Goal: Communication & Community: Share content

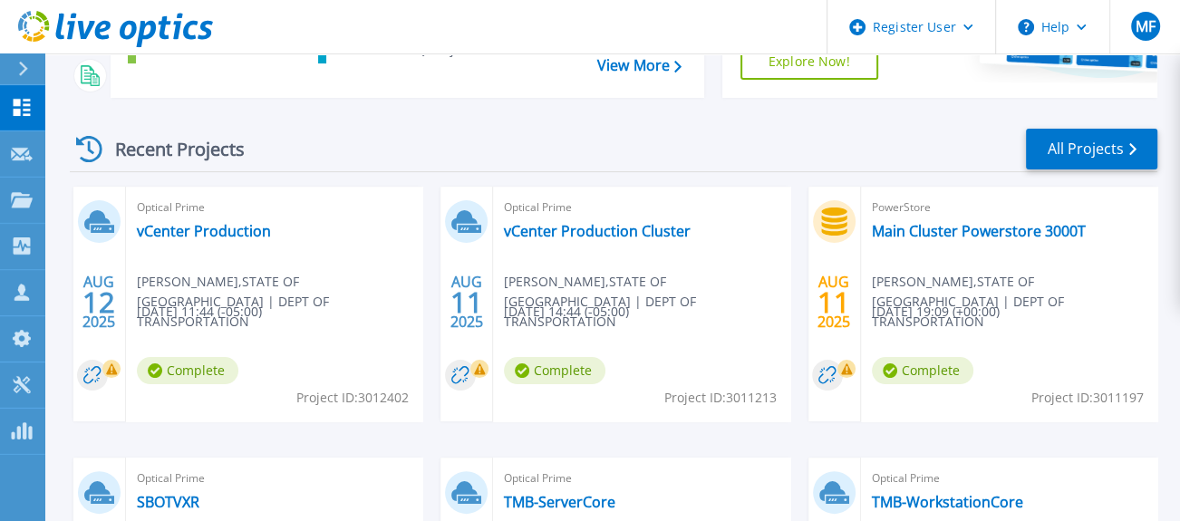
scroll to position [201, 0]
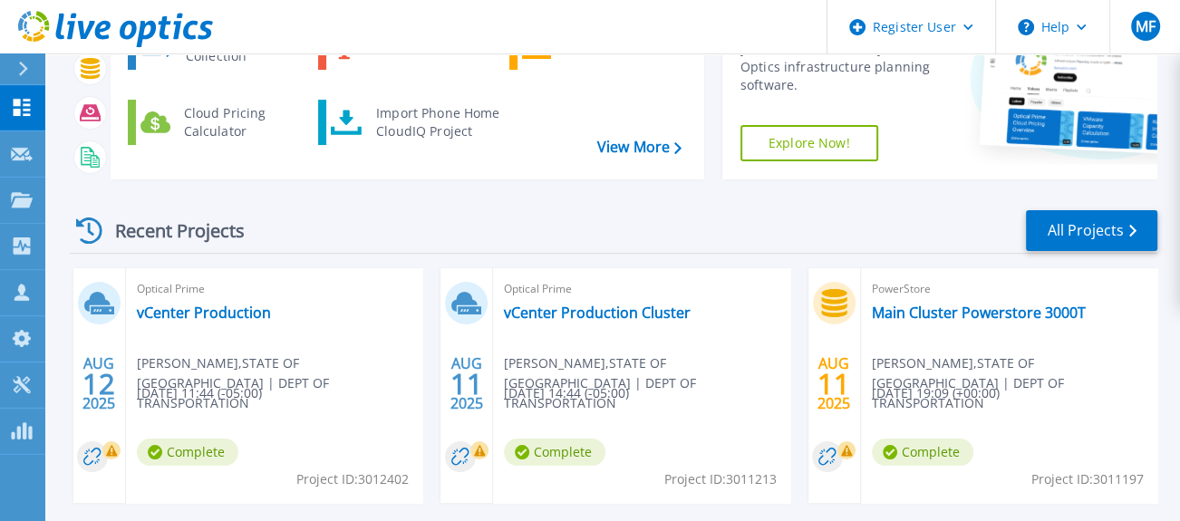
drag, startPoint x: 232, startPoint y: 365, endPoint x: 138, endPoint y: 369, distance: 94.3
click at [138, 369] on span "Pradeep Nathan , STATE OF TX | DEPT OF TRANSPORTATION" at bounding box center [279, 383] width 285 height 60
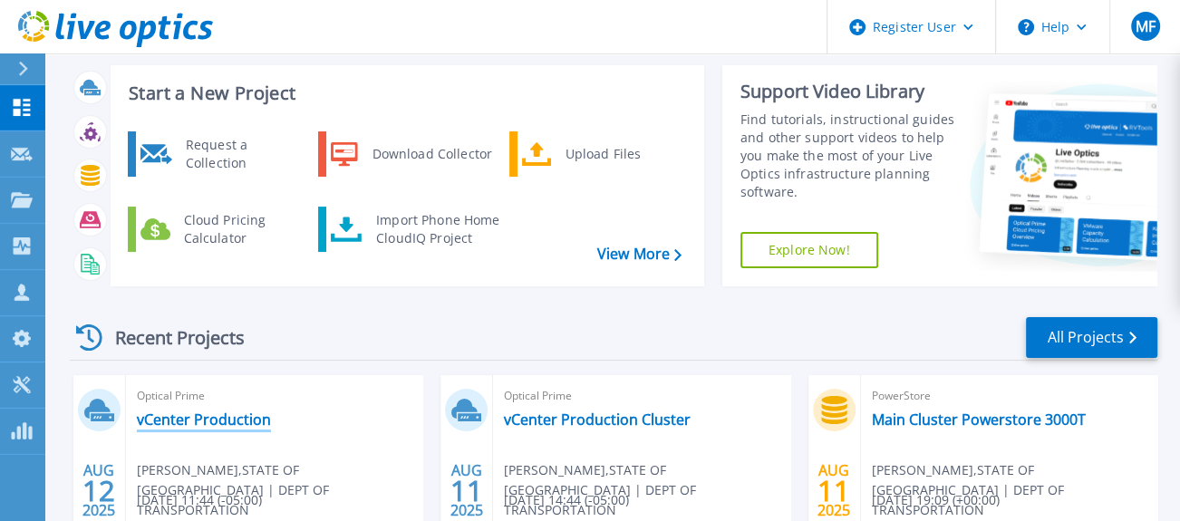
scroll to position [302, 0]
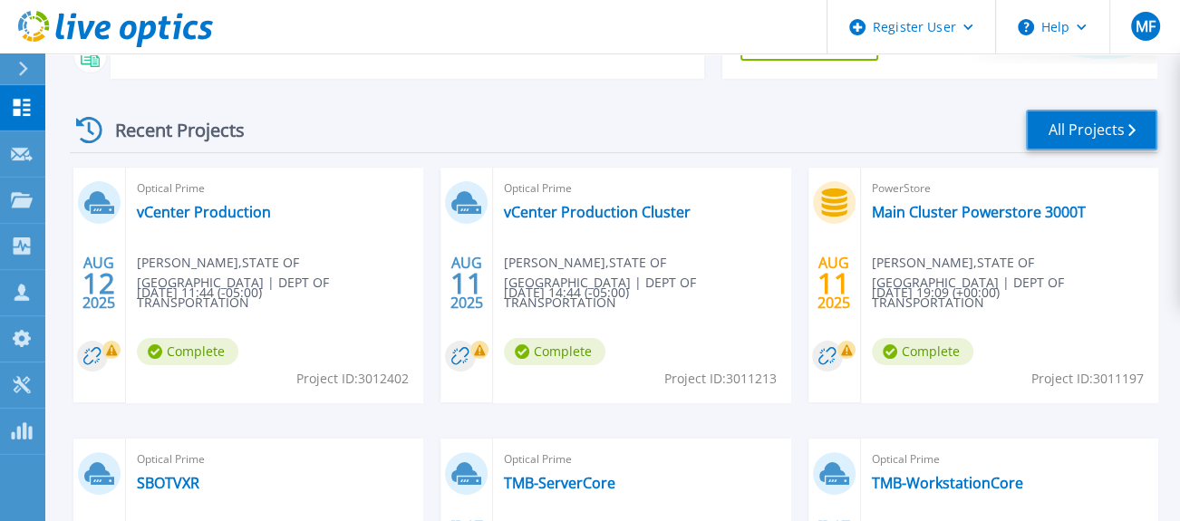
click at [1099, 138] on link "All Projects" at bounding box center [1091, 130] width 131 height 41
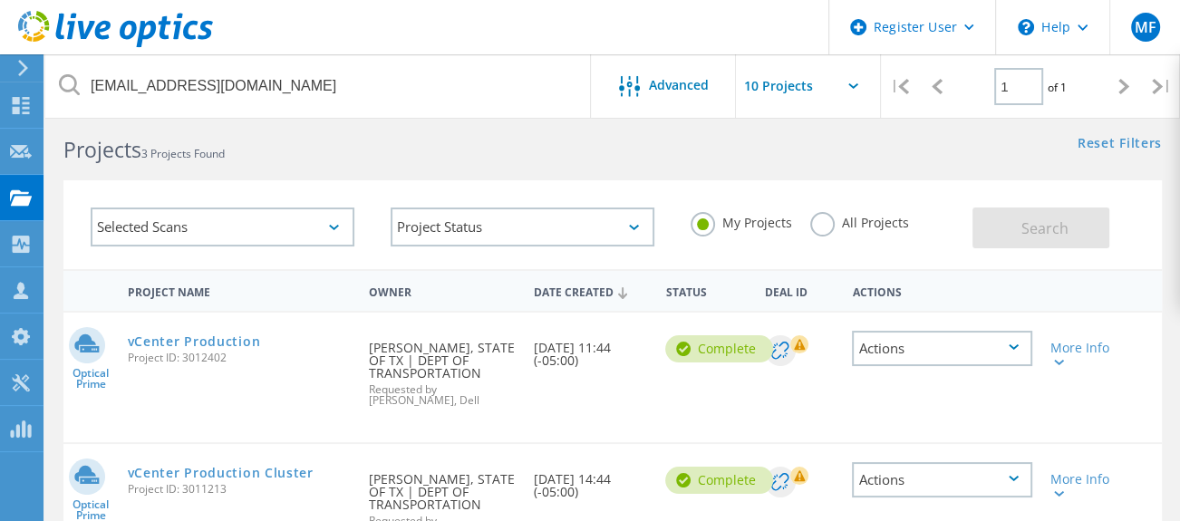
scroll to position [10, 0]
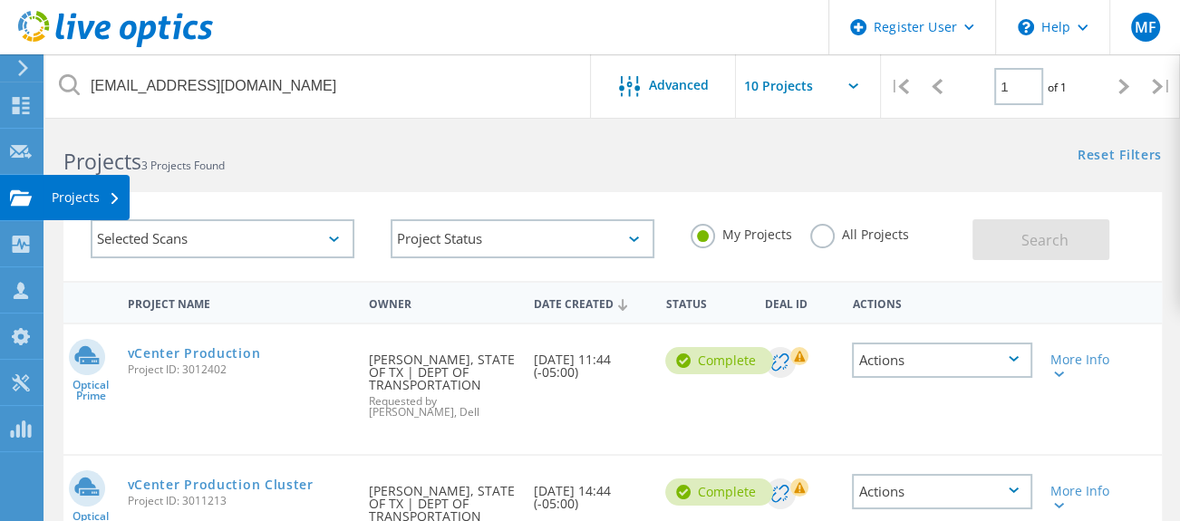
click at [18, 197] on use at bounding box center [21, 196] width 22 height 15
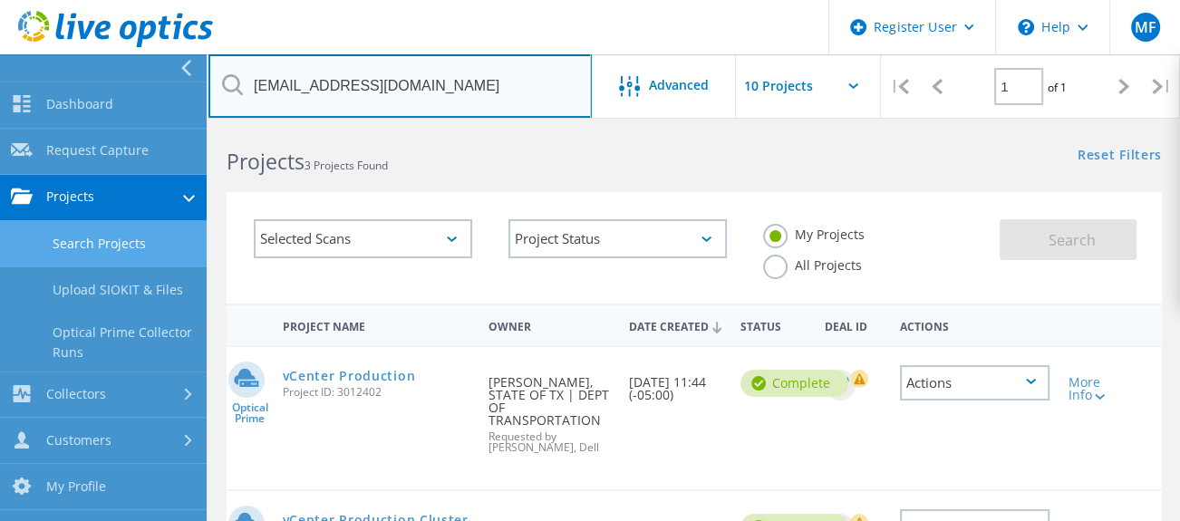
click at [443, 86] on input "[EMAIL_ADDRESS][DOMAIN_NAME]" at bounding box center [399, 85] width 383 height 63
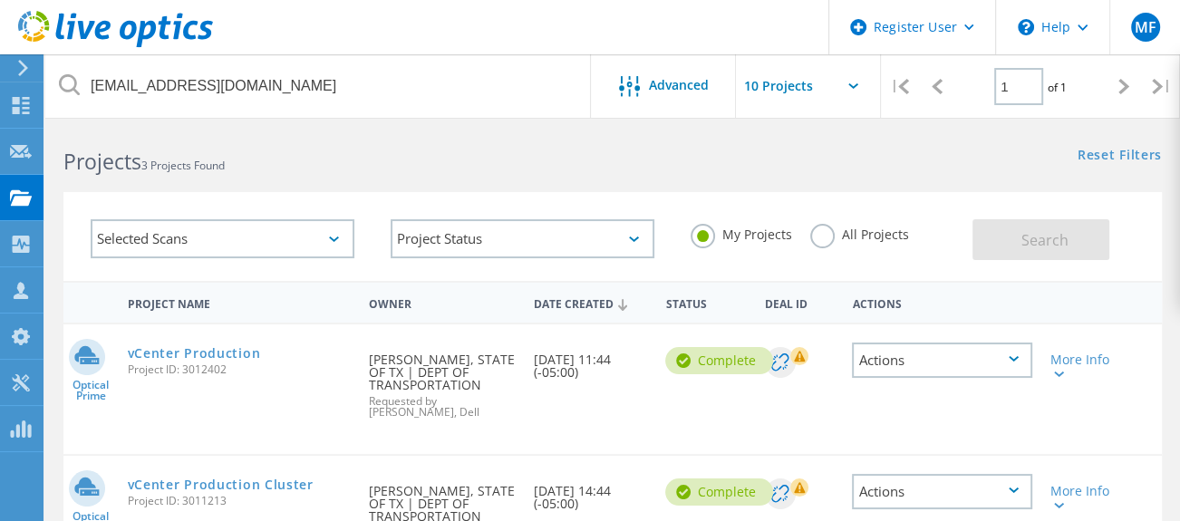
click at [150, 260] on div "Selected Scans" at bounding box center [223, 238] width 300 height 75
click at [818, 233] on label "All Projects" at bounding box center [859, 232] width 99 height 17
click at [0, 0] on input "All Projects" at bounding box center [0, 0] width 0 height 0
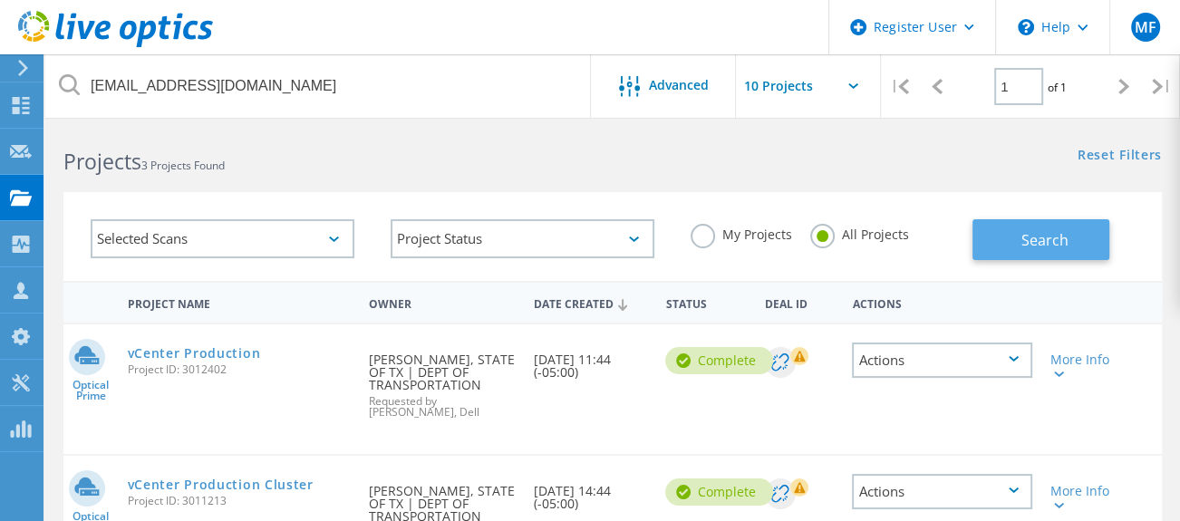
click at [1009, 241] on button "Search" at bounding box center [1040, 239] width 137 height 41
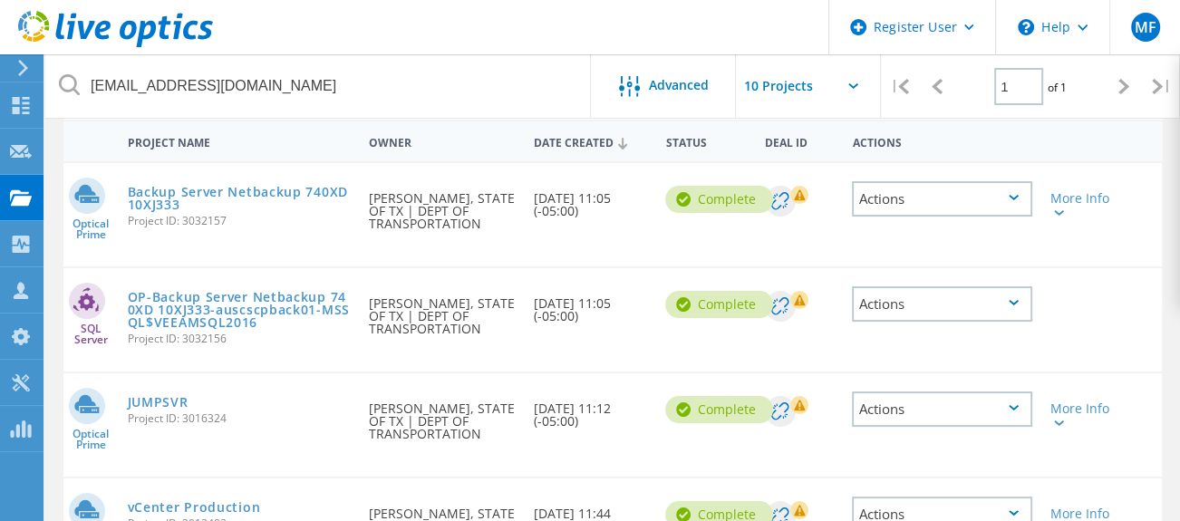
scroll to position [211, 0]
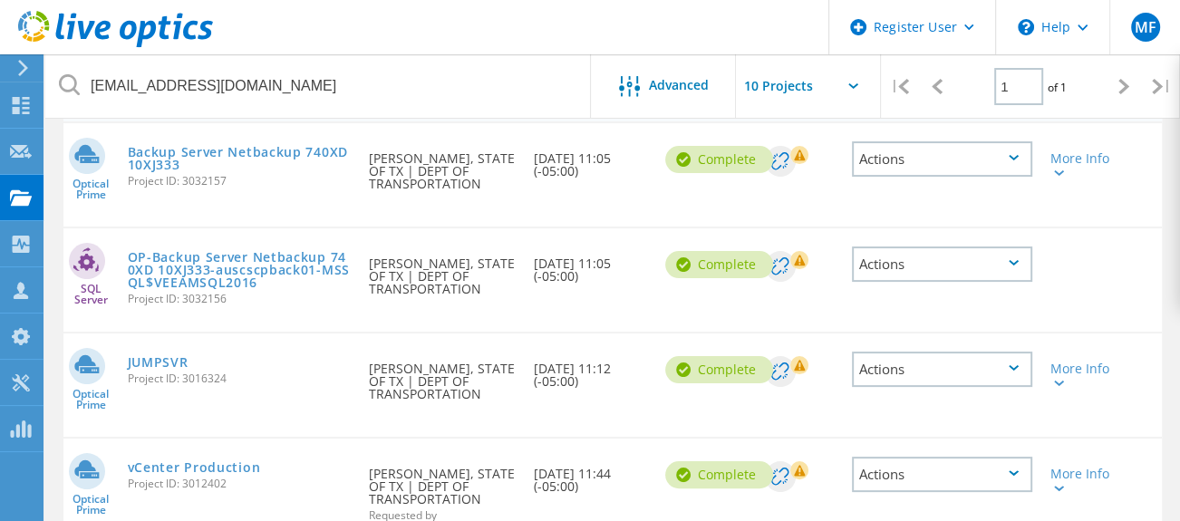
click at [1021, 156] on div "Actions" at bounding box center [941, 158] width 179 height 35
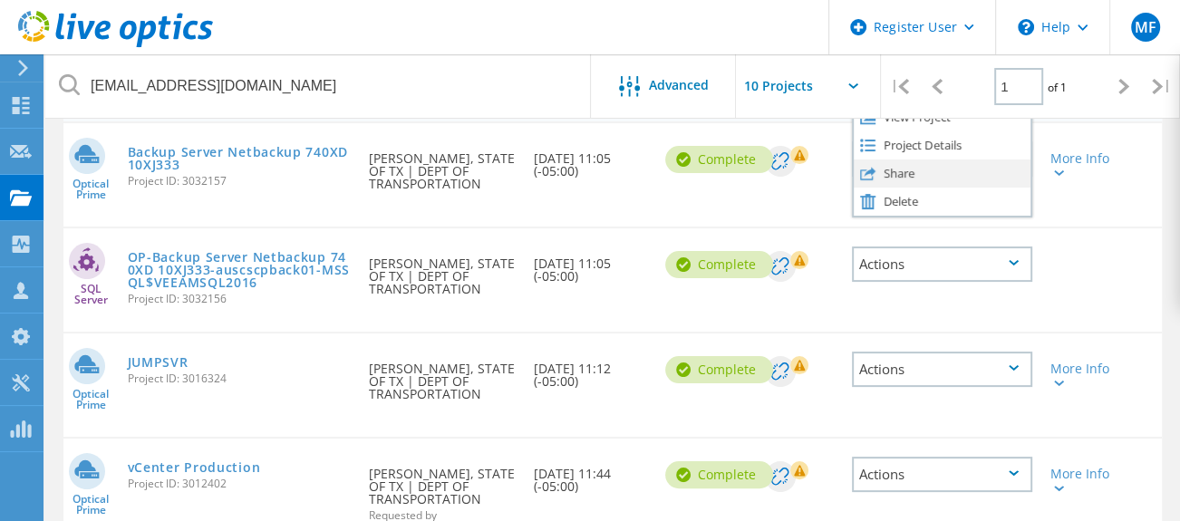
click at [891, 169] on div "Share" at bounding box center [942, 174] width 176 height 28
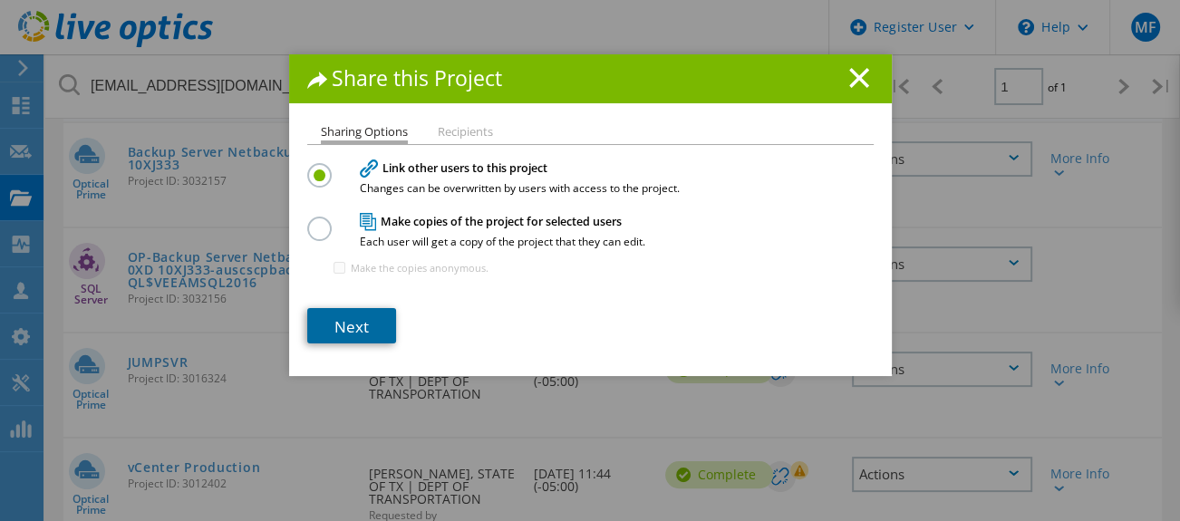
click at [351, 322] on link "Next" at bounding box center [351, 325] width 89 height 35
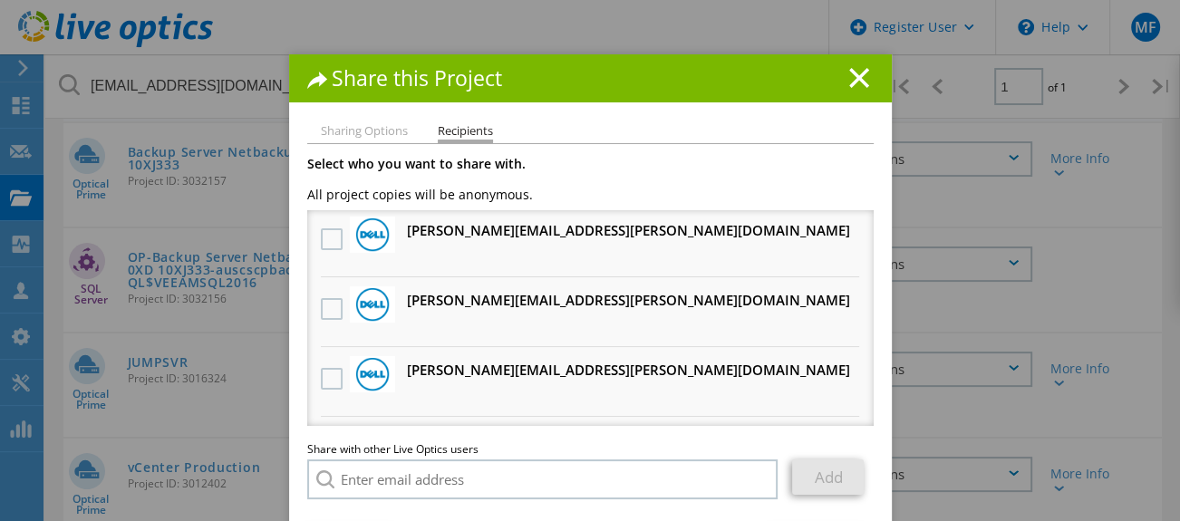
scroll to position [101, 0]
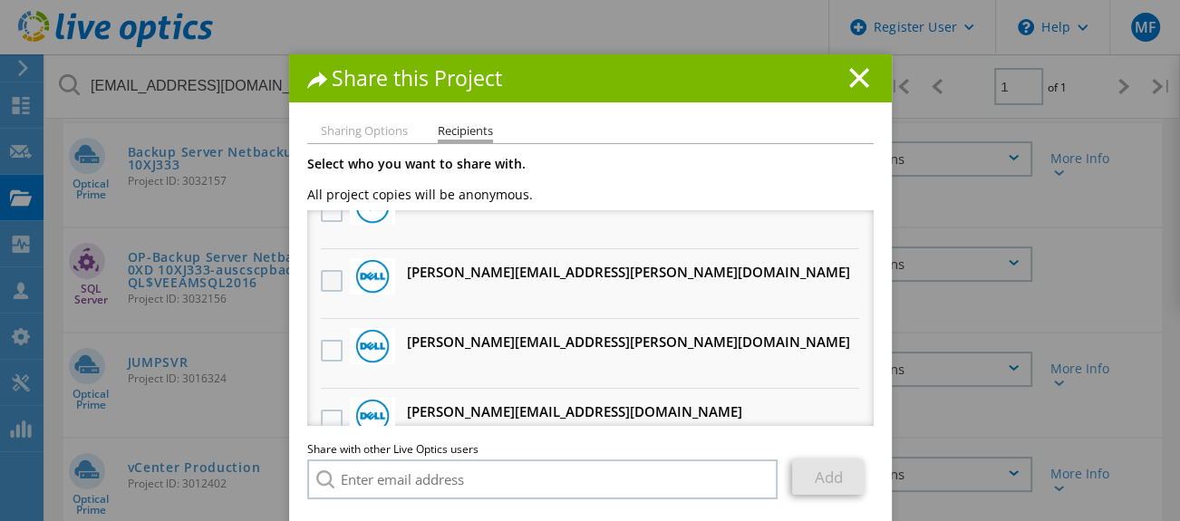
click at [321, 276] on label at bounding box center [334, 281] width 26 height 22
click at [0, 0] on input "checkbox" at bounding box center [0, 0] width 0 height 0
click at [326, 410] on label at bounding box center [334, 421] width 26 height 22
click at [0, 0] on input "checkbox" at bounding box center [0, 0] width 0 height 0
click at [321, 346] on label at bounding box center [334, 351] width 26 height 22
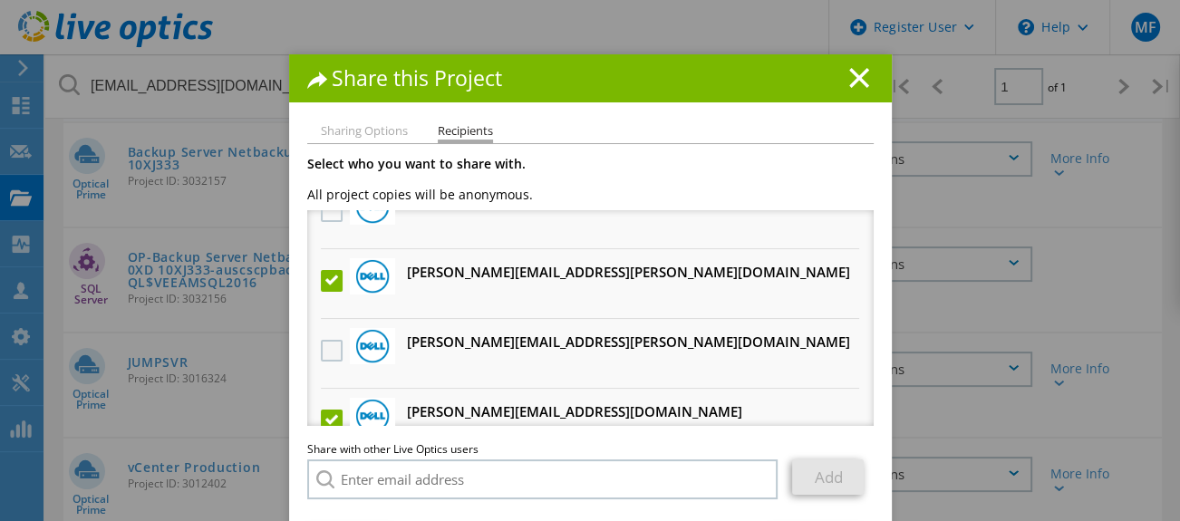
click at [0, 0] on input "checkbox" at bounding box center [0, 0] width 0 height 0
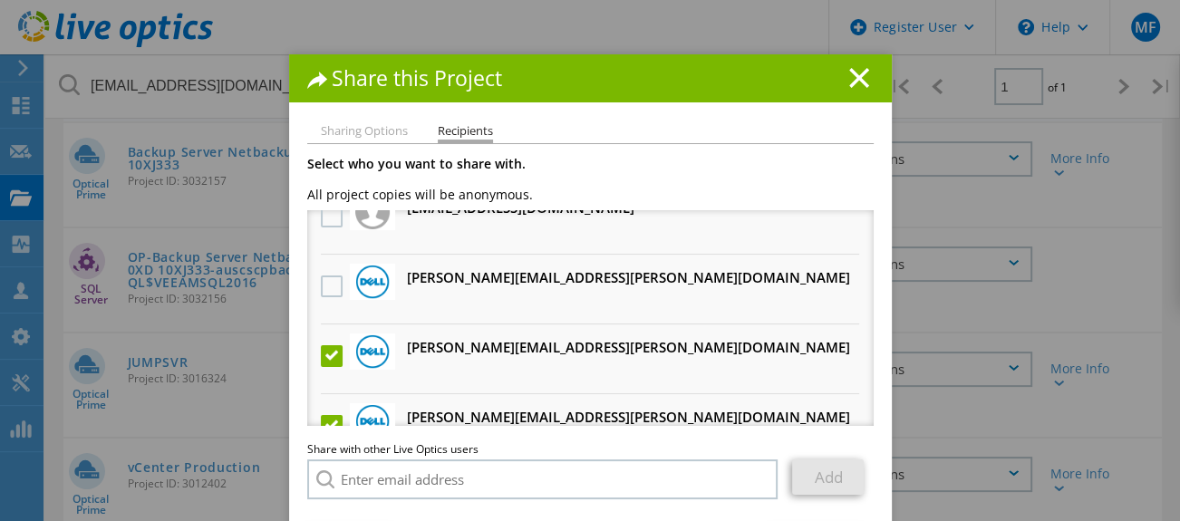
scroll to position [0, 0]
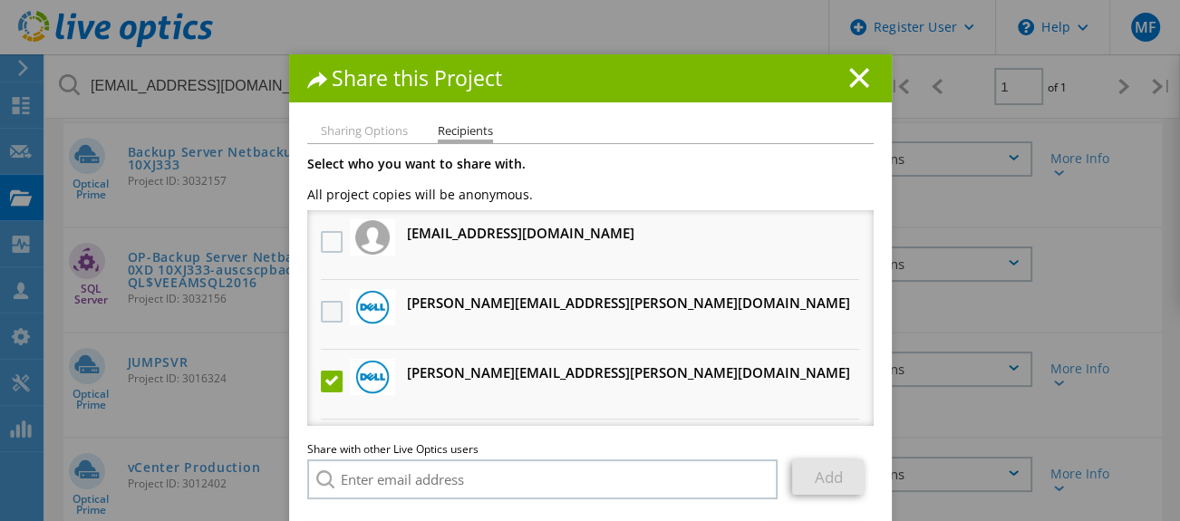
click at [325, 301] on label at bounding box center [334, 312] width 26 height 22
click at [0, 0] on input "checkbox" at bounding box center [0, 0] width 0 height 0
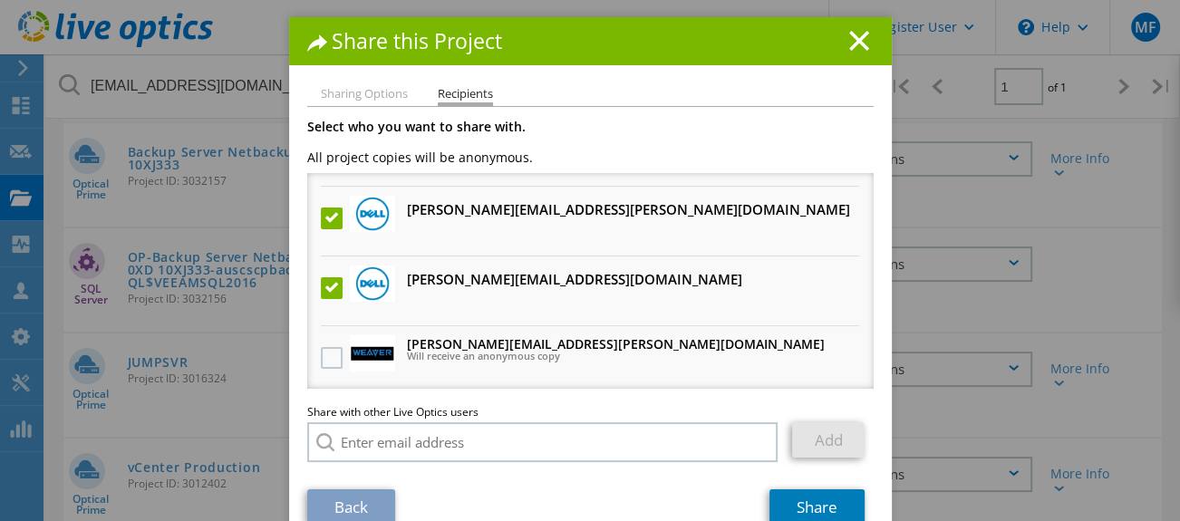
scroll to position [71, 0]
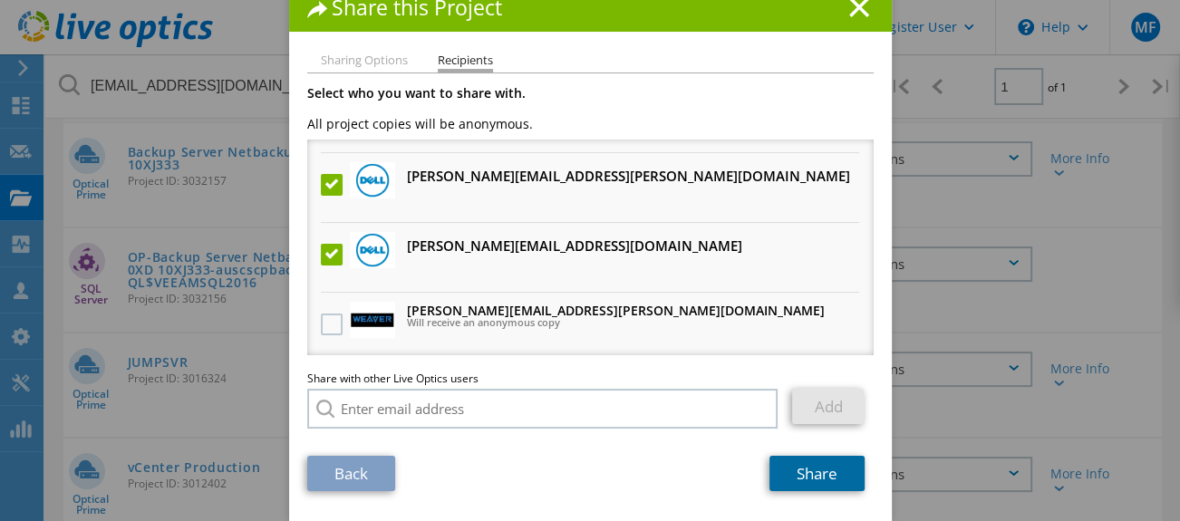
click at [816, 469] on link "Share" at bounding box center [816, 473] width 95 height 35
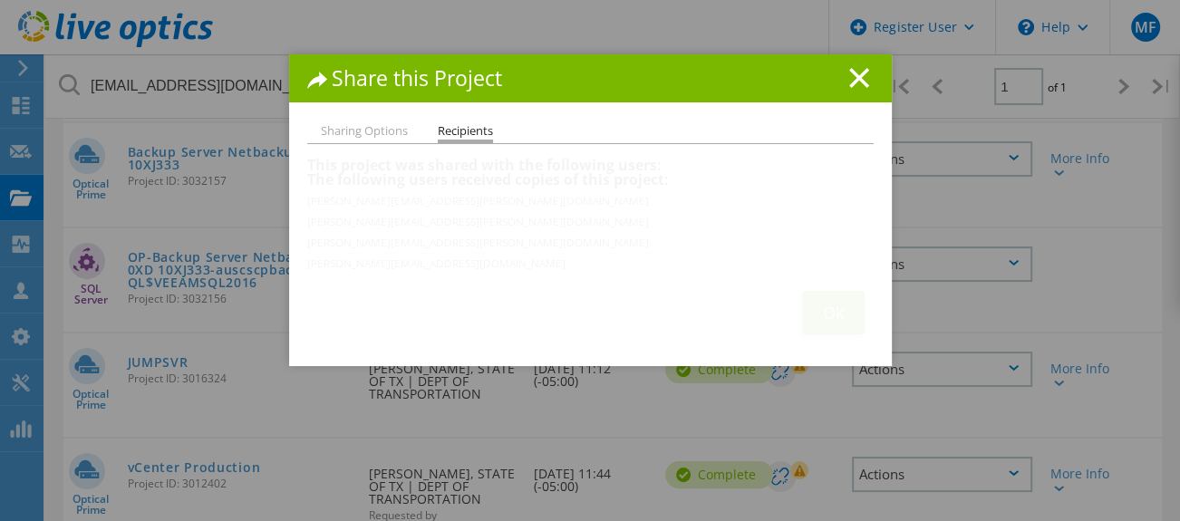
scroll to position [0, 0]
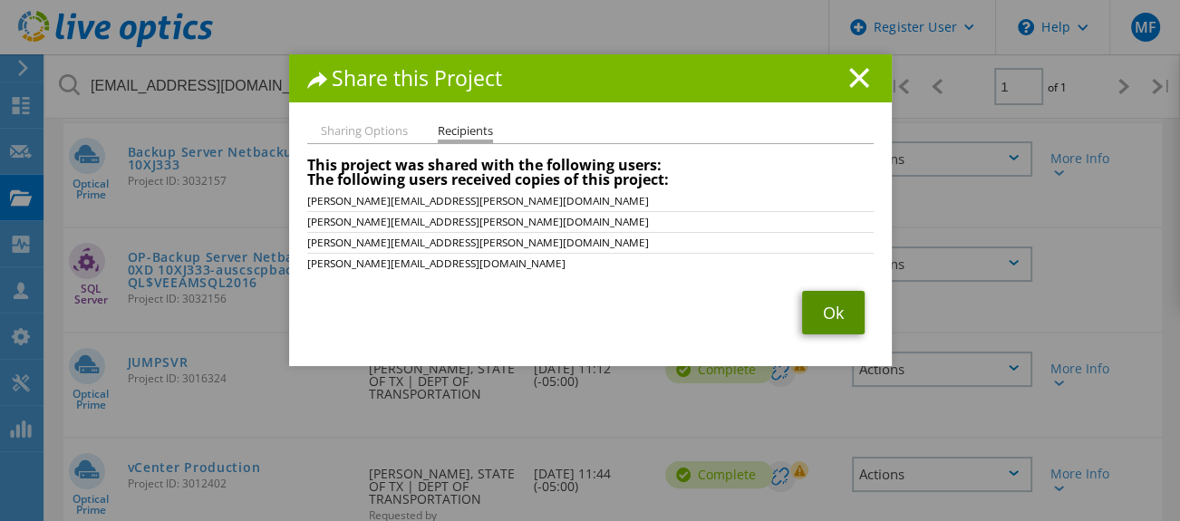
click at [815, 308] on link "Ok" at bounding box center [833, 313] width 63 height 44
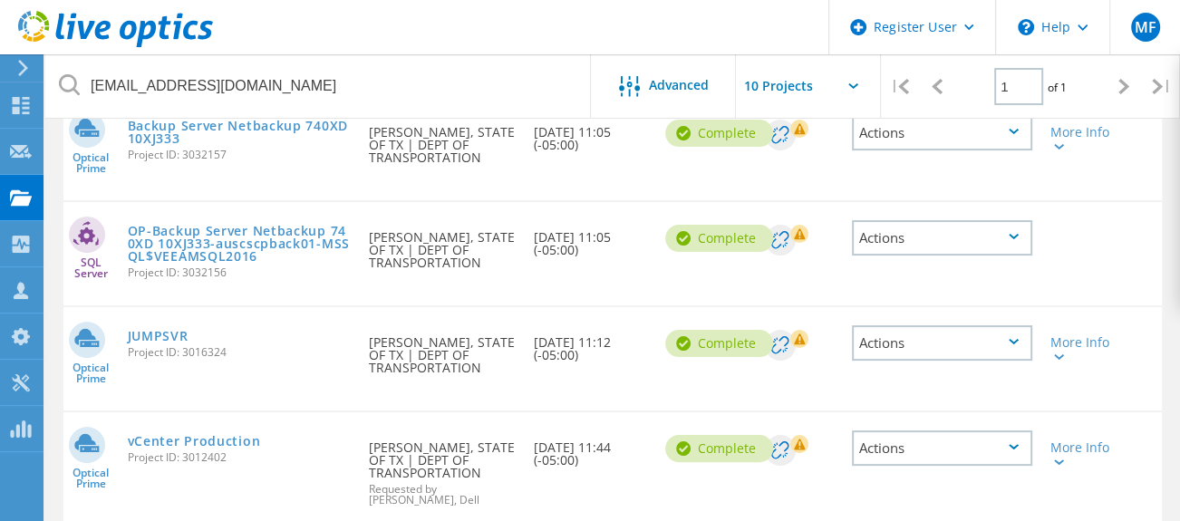
scroll to position [211, 0]
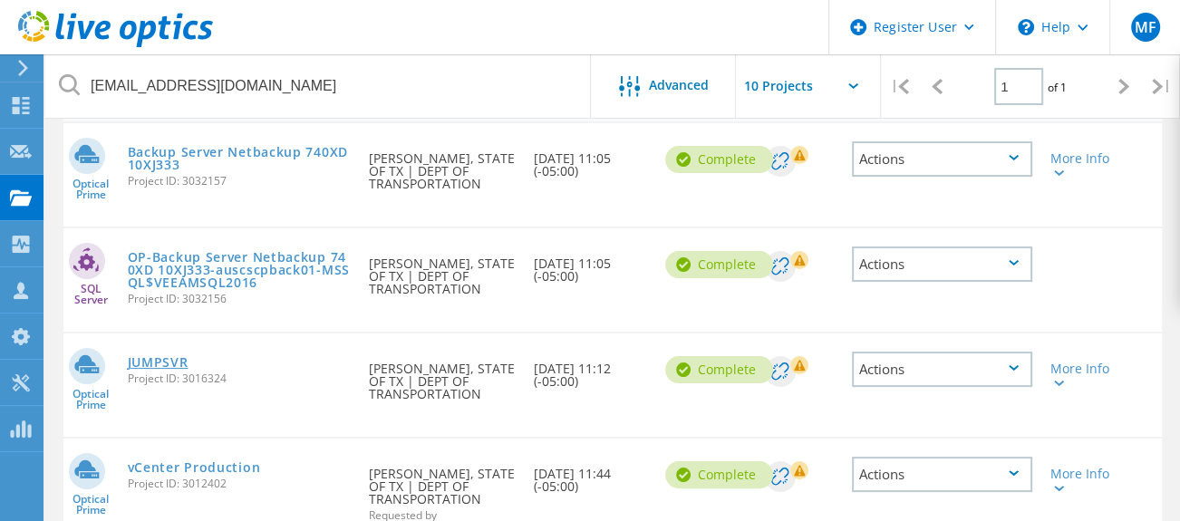
click at [160, 362] on link "JUMPSVR" at bounding box center [158, 362] width 61 height 13
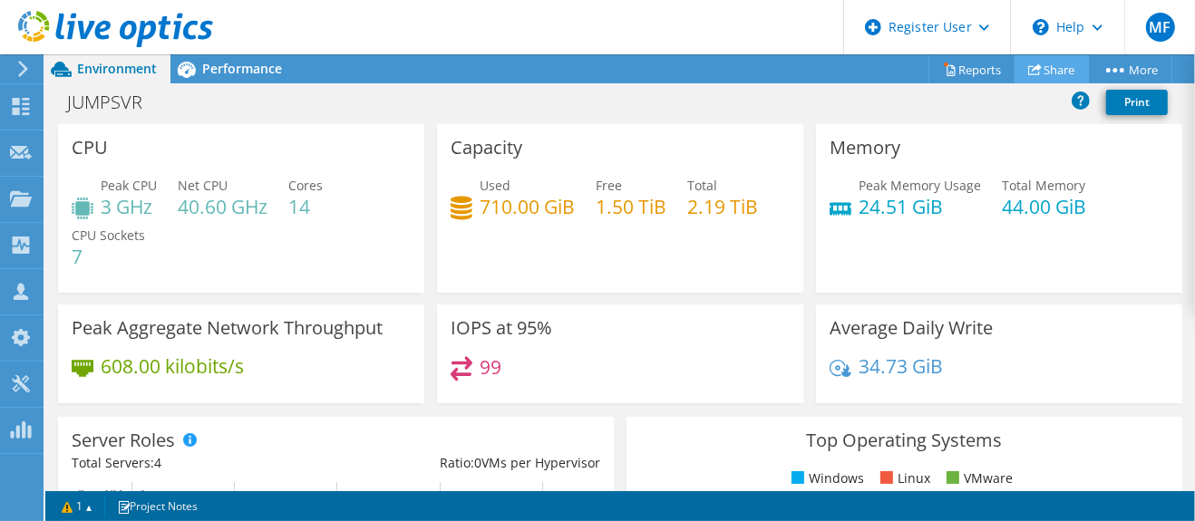
click at [1036, 63] on link "Share" at bounding box center [1051, 69] width 74 height 28
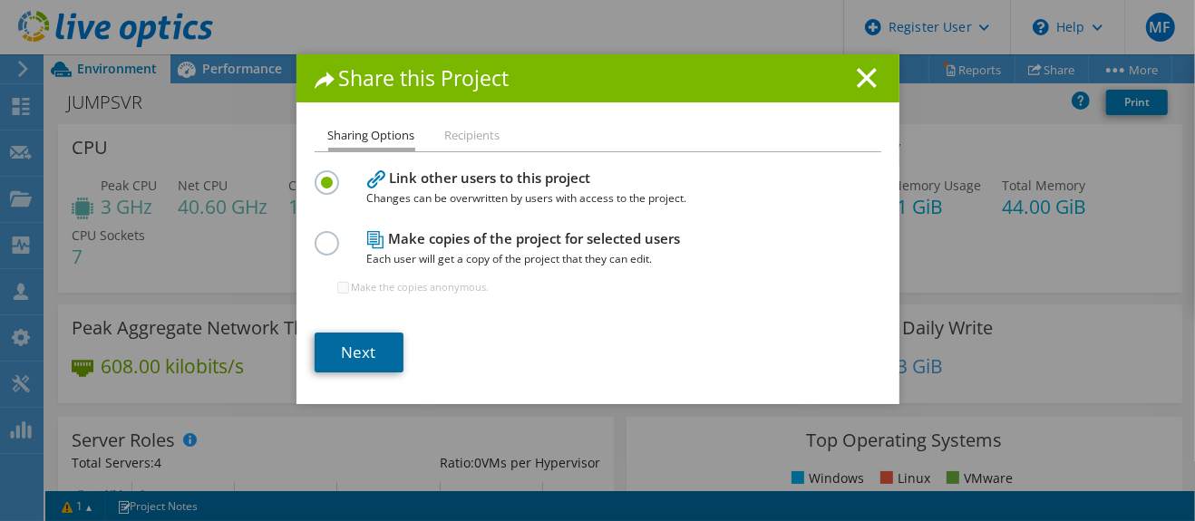
click at [350, 356] on link "Next" at bounding box center [358, 353] width 89 height 40
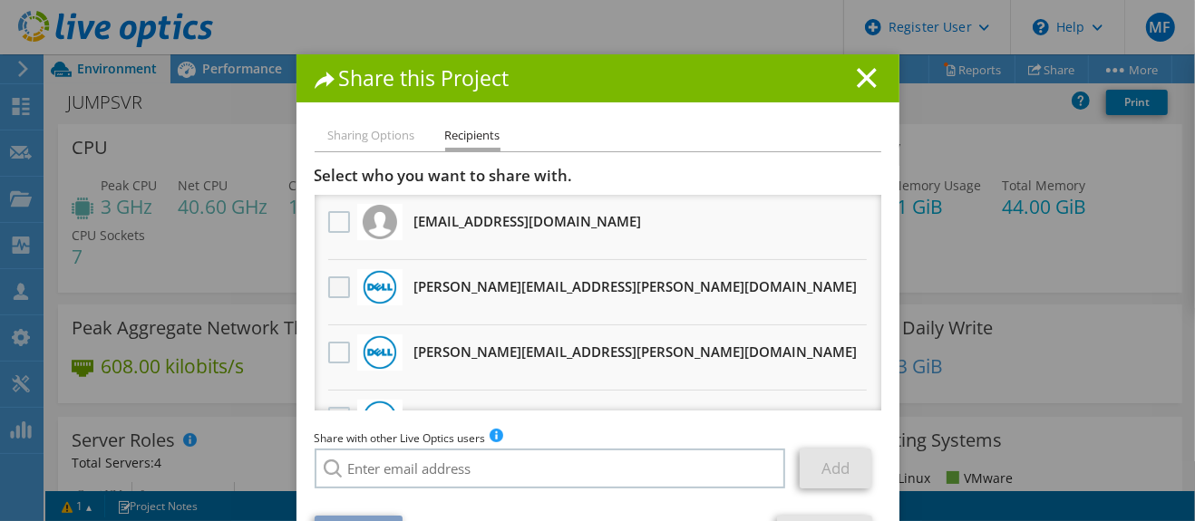
click at [328, 282] on label at bounding box center [341, 287] width 26 height 22
click at [0, 0] on input "checkbox" at bounding box center [0, 0] width 0 height 0
click at [329, 354] on label at bounding box center [341, 353] width 26 height 22
click at [0, 0] on input "checkbox" at bounding box center [0, 0] width 0 height 0
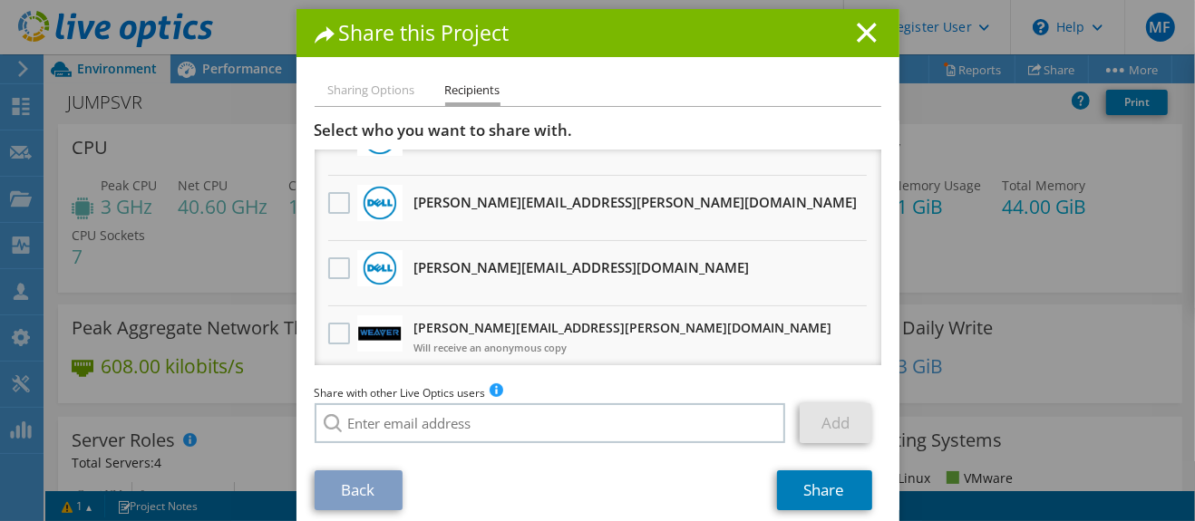
scroll to position [64, 0]
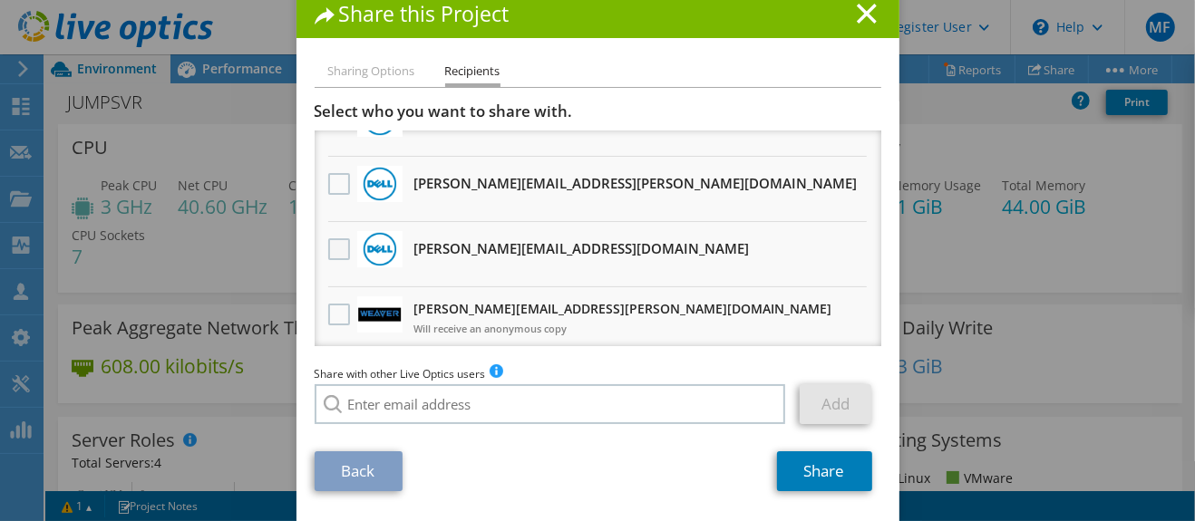
click at [334, 241] on label at bounding box center [341, 249] width 26 height 22
click at [0, 0] on input "checkbox" at bounding box center [0, 0] width 0 height 0
click at [334, 183] on label at bounding box center [341, 184] width 26 height 22
click at [0, 0] on input "checkbox" at bounding box center [0, 0] width 0 height 0
click at [808, 470] on link "Share" at bounding box center [824, 471] width 95 height 40
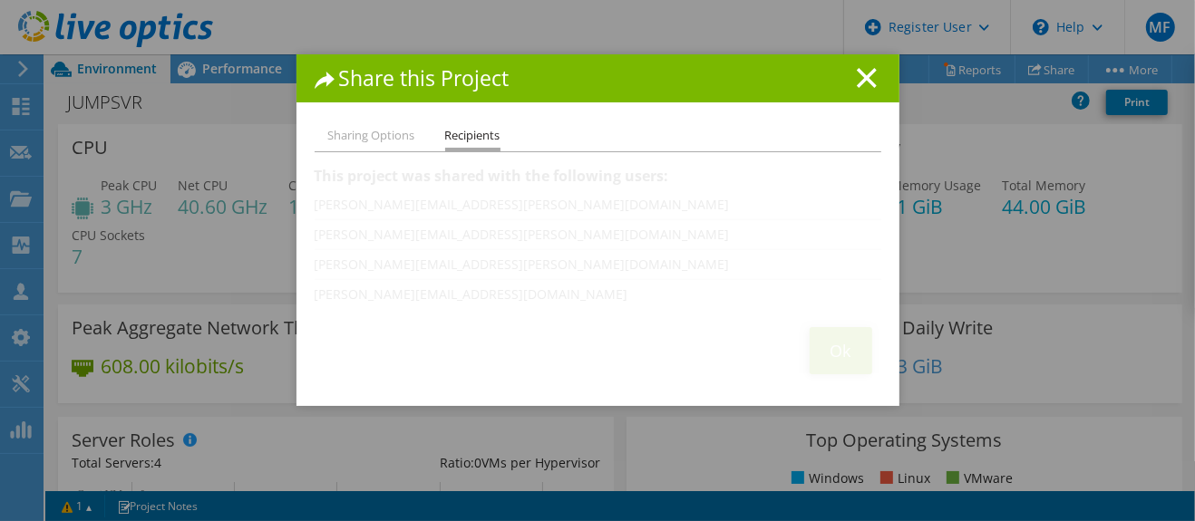
scroll to position [0, 0]
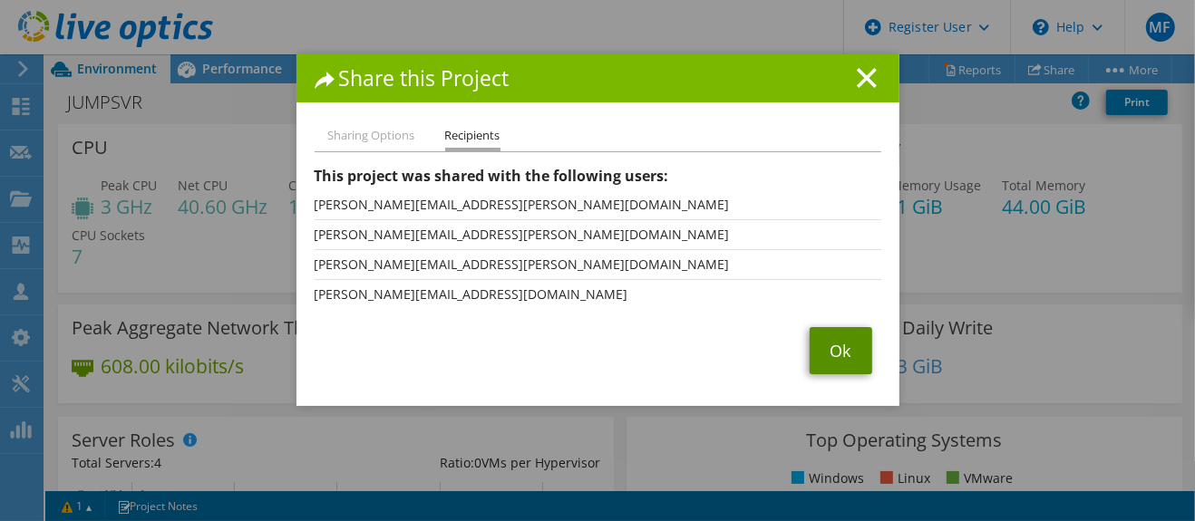
click at [841, 345] on link "Ok" at bounding box center [840, 350] width 63 height 47
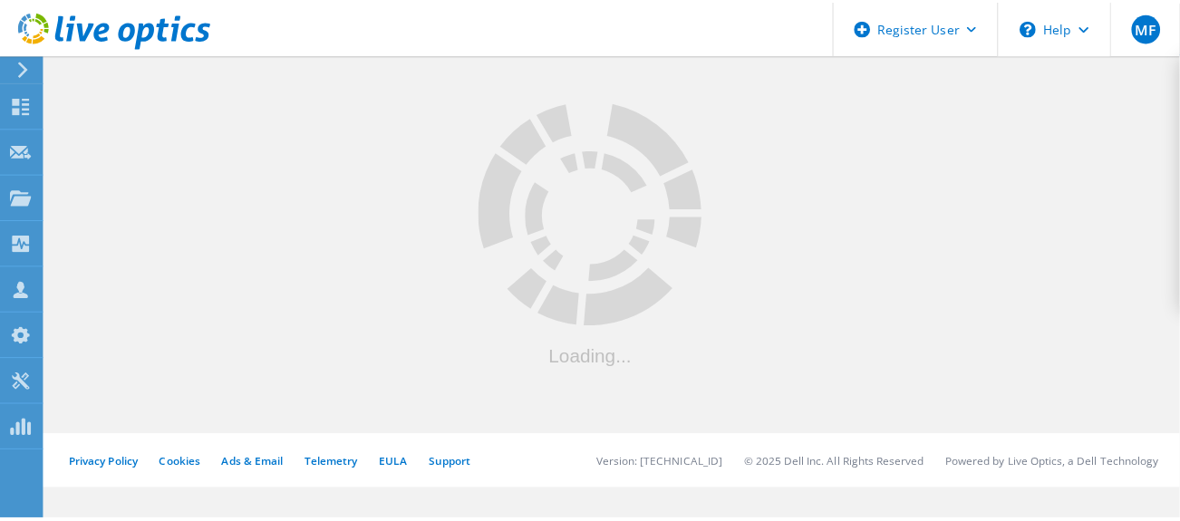
scroll to position [211, 0]
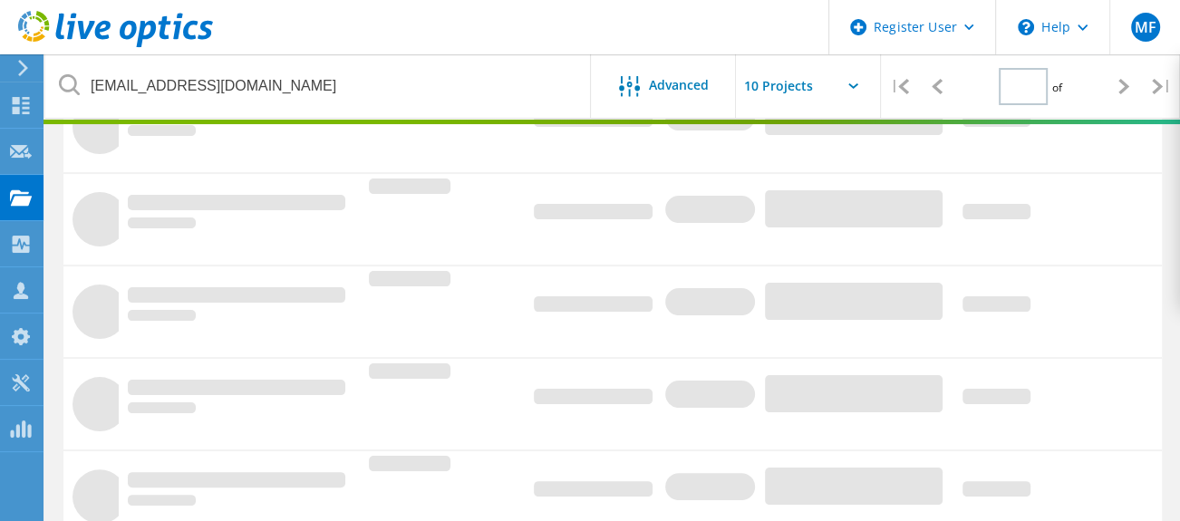
type input "1"
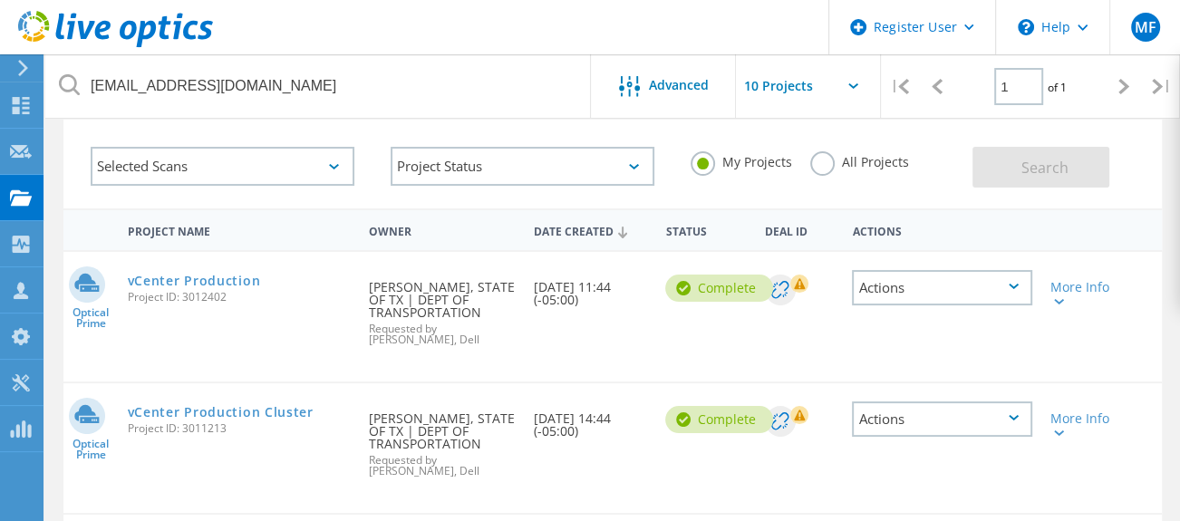
scroll to position [0, 0]
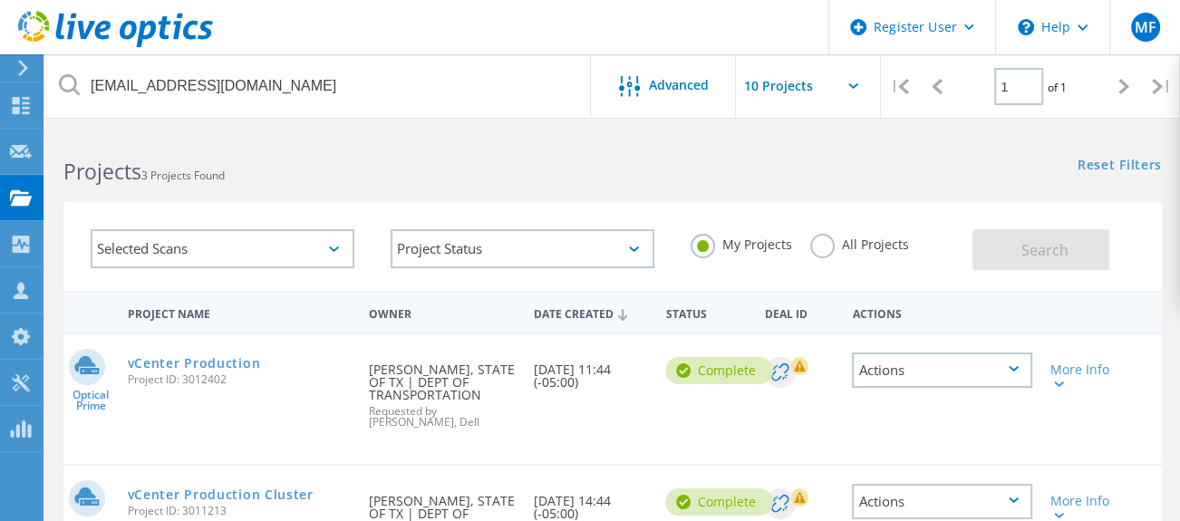
click at [826, 247] on label "All Projects" at bounding box center [859, 242] width 99 height 17
click at [0, 0] on input "All Projects" at bounding box center [0, 0] width 0 height 0
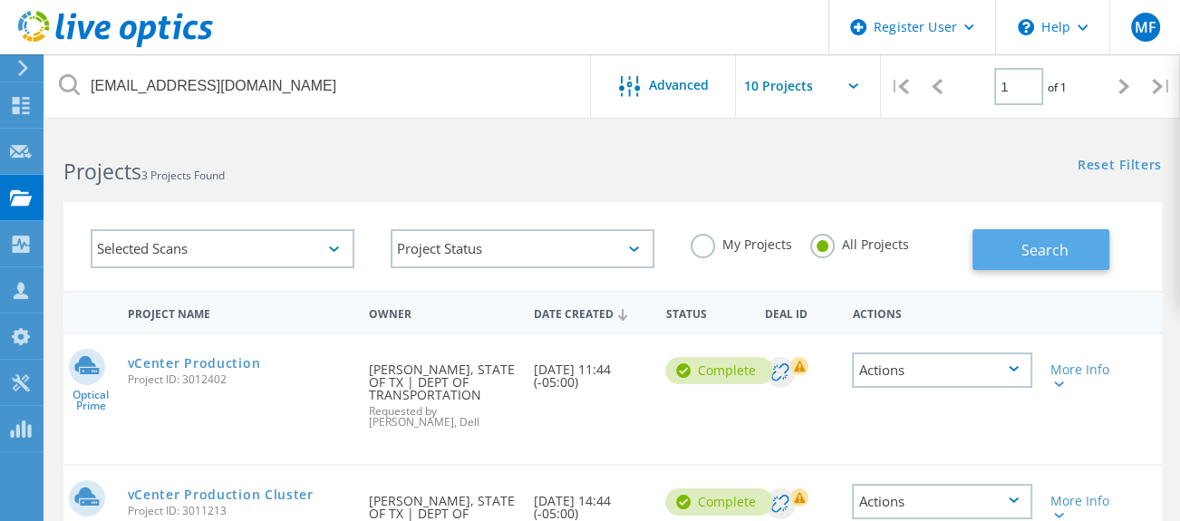
click at [1026, 240] on span "Search" at bounding box center [1044, 250] width 47 height 20
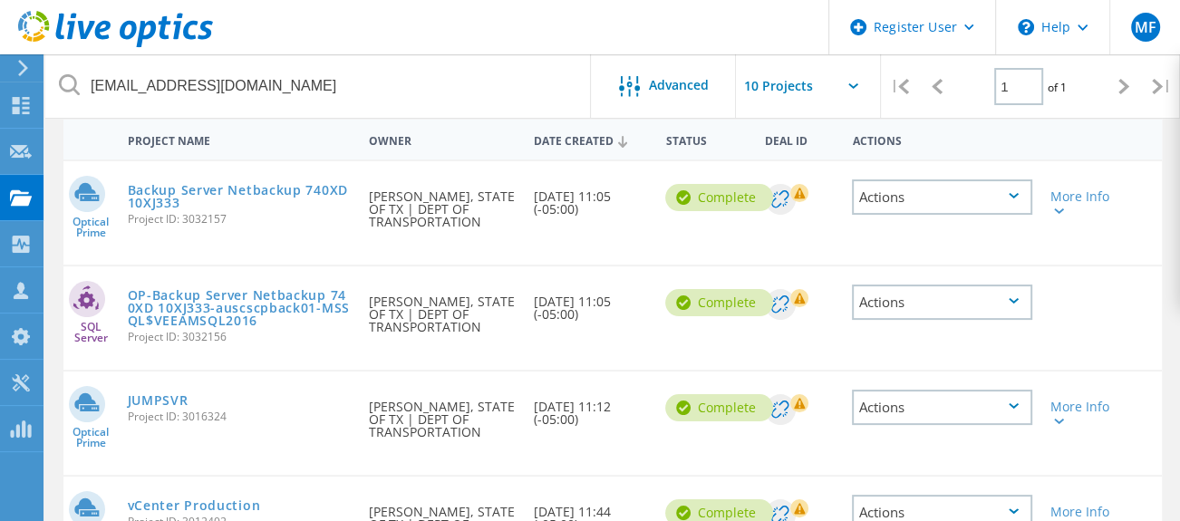
scroll to position [201, 0]
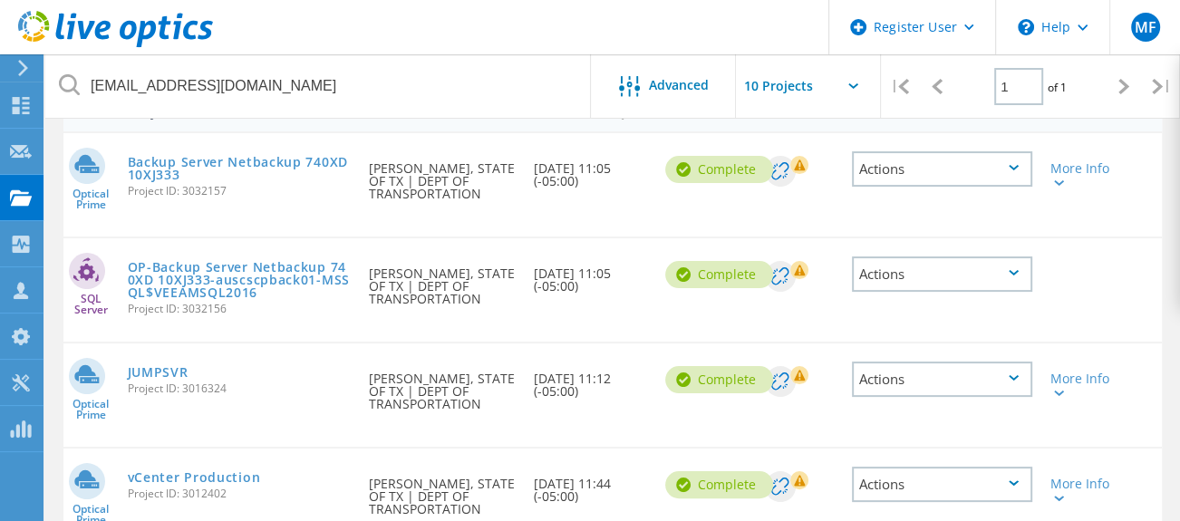
click at [1011, 265] on div "Actions" at bounding box center [941, 273] width 179 height 35
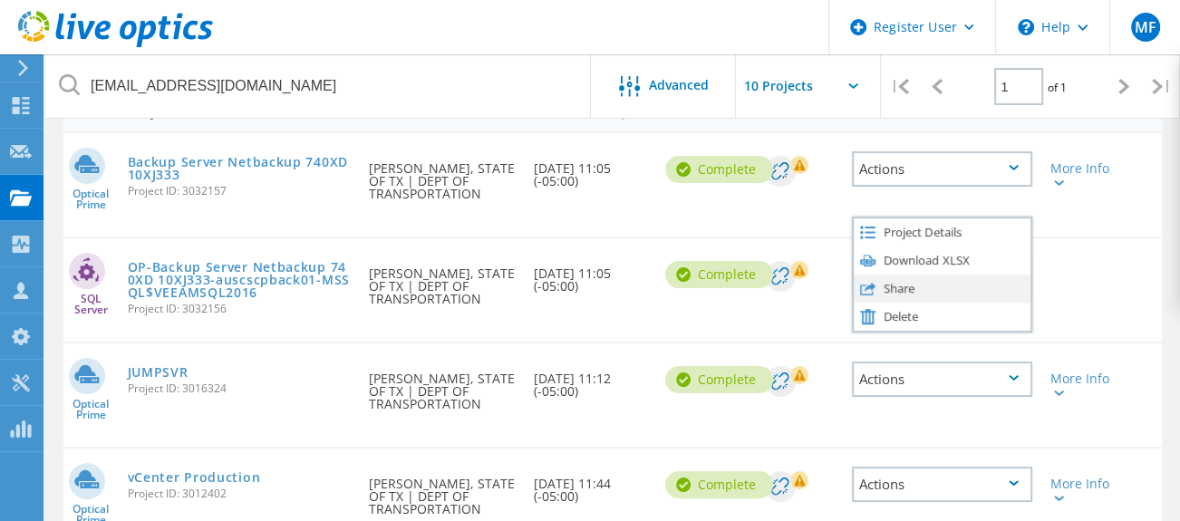
click at [946, 279] on div "Share" at bounding box center [942, 289] width 176 height 28
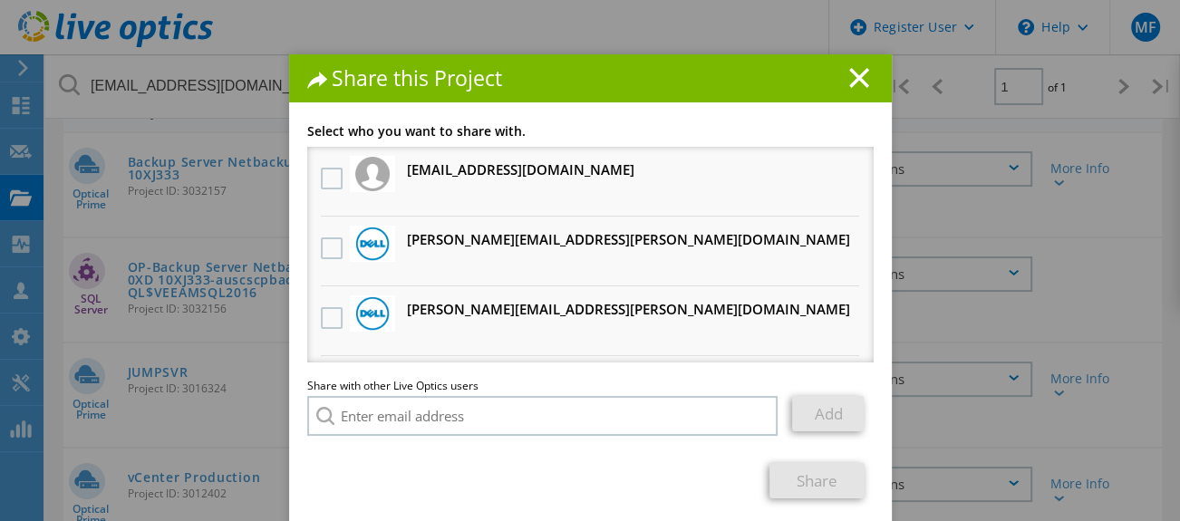
click at [322, 257] on div at bounding box center [331, 249] width 31 height 38
click at [321, 247] on label at bounding box center [334, 248] width 26 height 22
click at [0, 0] on input "checkbox" at bounding box center [0, 0] width 0 height 0
click at [321, 317] on label at bounding box center [334, 318] width 26 height 22
click at [0, 0] on input "checkbox" at bounding box center [0, 0] width 0 height 0
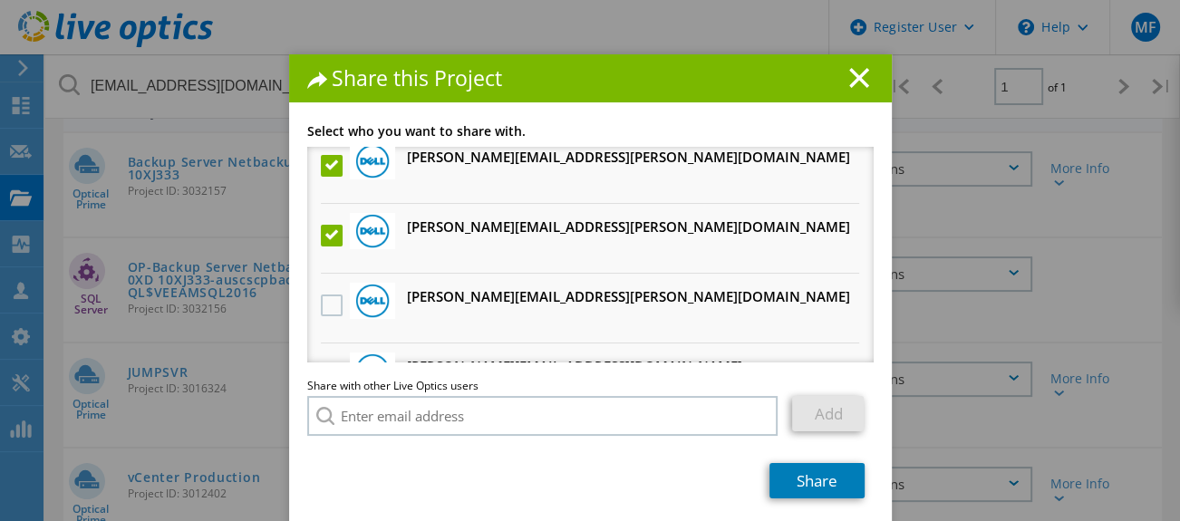
scroll to position [196, 0]
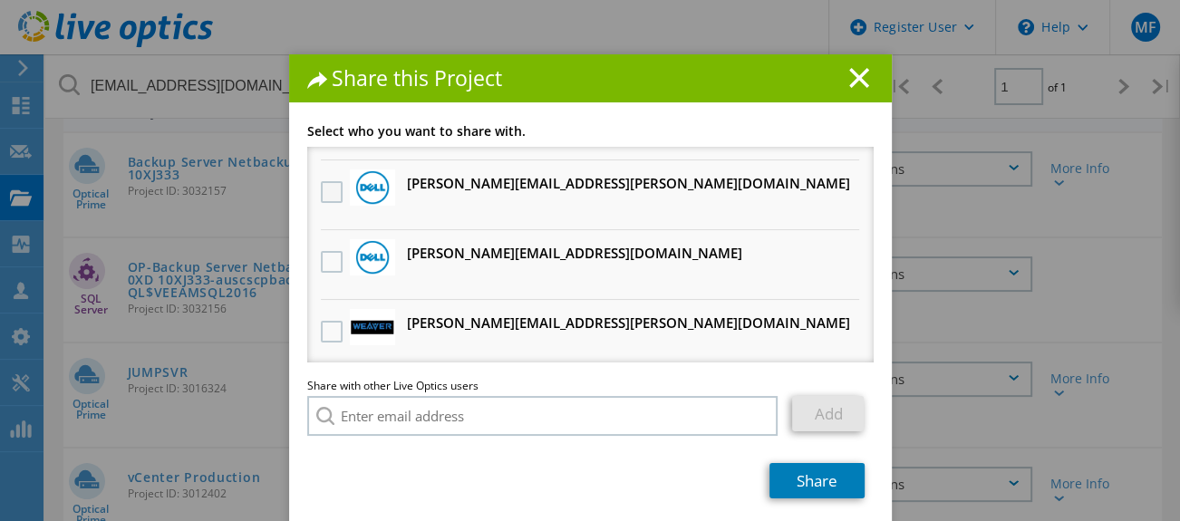
click at [323, 190] on label at bounding box center [334, 192] width 26 height 22
click at [0, 0] on input "checkbox" at bounding box center [0, 0] width 0 height 0
click at [326, 257] on label at bounding box center [334, 262] width 26 height 22
click at [0, 0] on input "checkbox" at bounding box center [0, 0] width 0 height 0
click at [814, 479] on link "Share" at bounding box center [816, 480] width 95 height 35
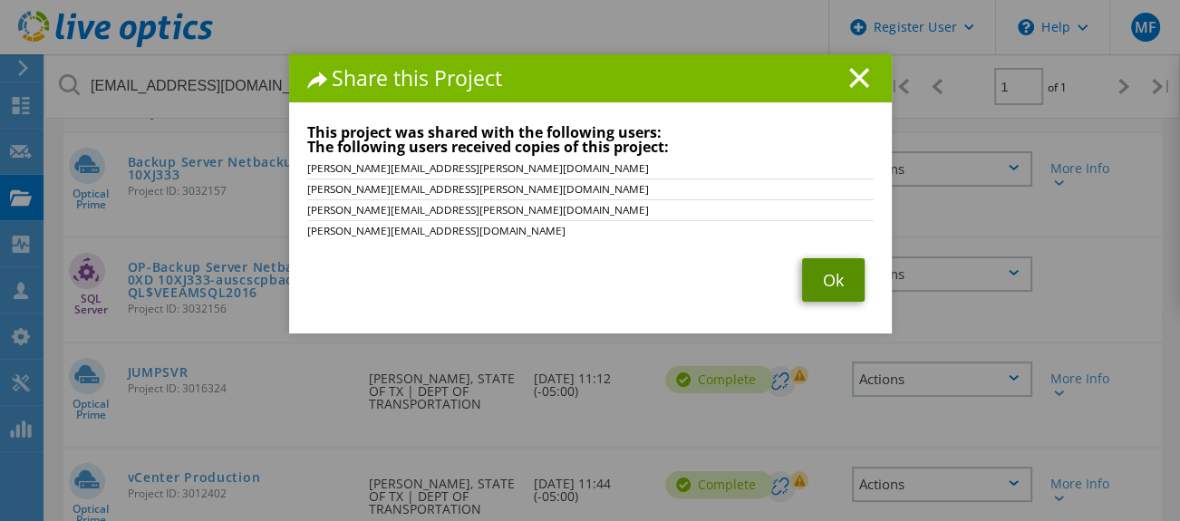
click at [839, 282] on link "Ok" at bounding box center [833, 280] width 63 height 44
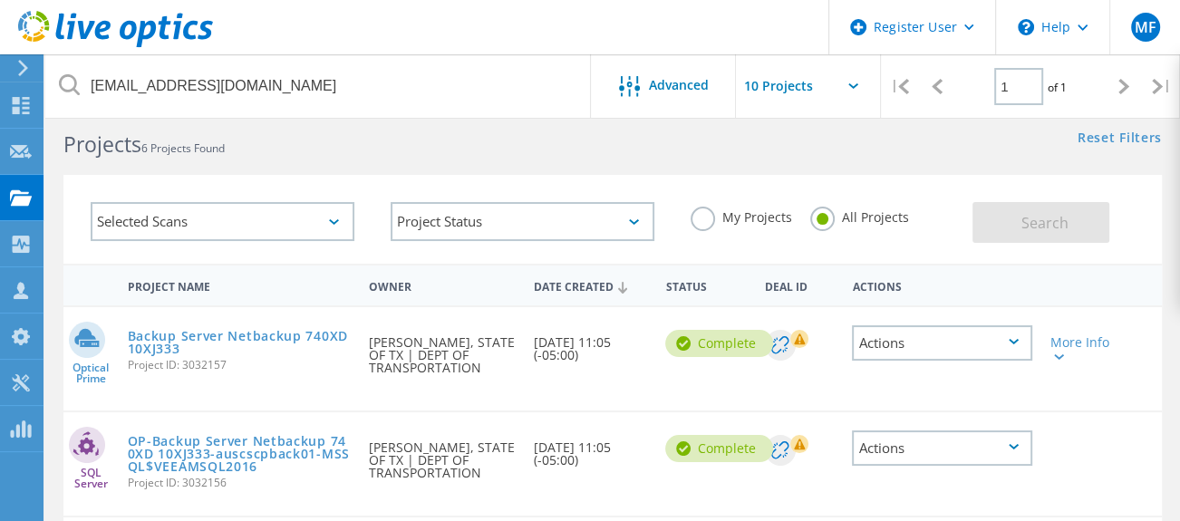
scroll to position [0, 0]
